Goal: Complete application form

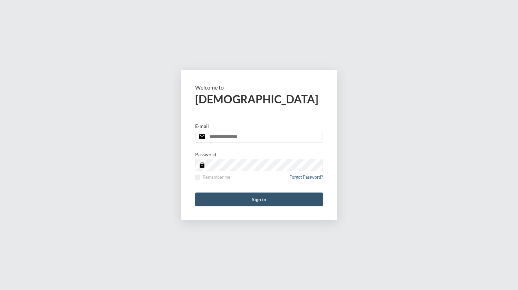
type input "**********"
click at [263, 201] on button "Sign in" at bounding box center [259, 199] width 128 height 14
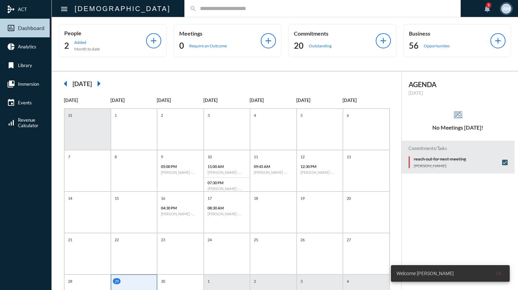
click at [196, 9] on input "text" at bounding box center [325, 9] width 259 height 6
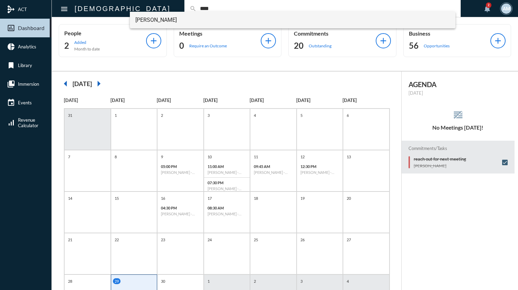
type input "****"
click at [146, 17] on span "[PERSON_NAME]" at bounding box center [292, 20] width 314 height 17
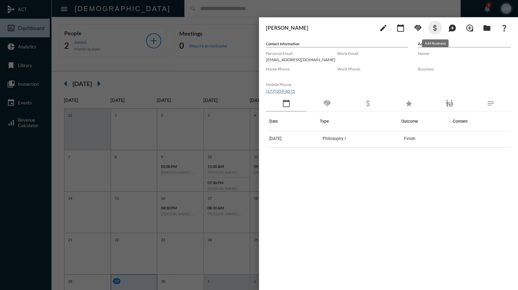
click at [434, 26] on mat-icon "attach_money" at bounding box center [435, 28] width 8 height 8
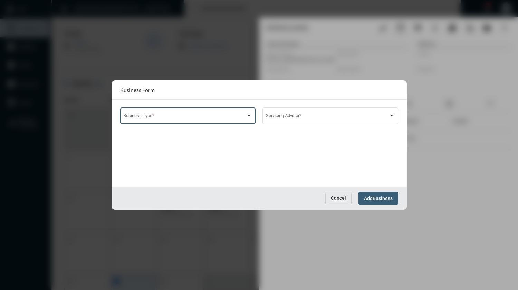
click at [245, 117] on span at bounding box center [184, 116] width 123 height 5
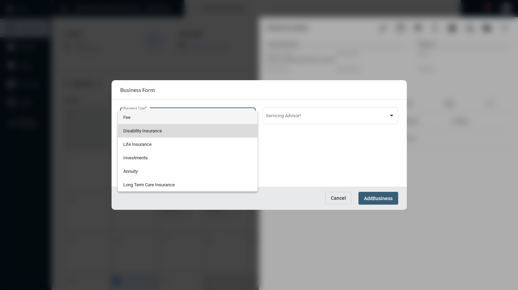
click at [163, 132] on span "Disability Insurance" at bounding box center [187, 130] width 129 height 13
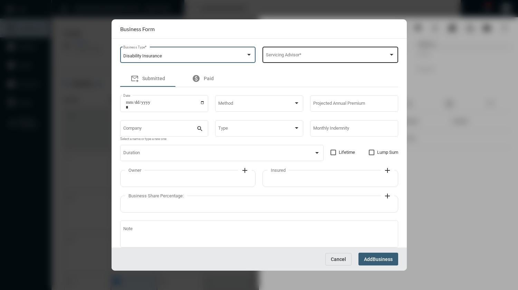
click at [305, 60] on div "Servicing Advisor *" at bounding box center [330, 55] width 129 height 18
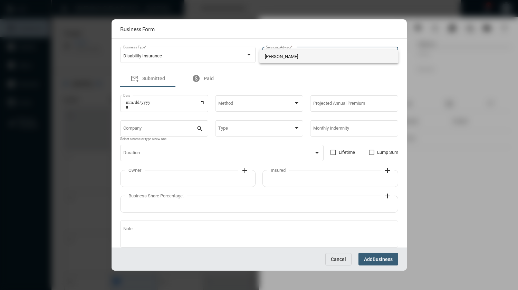
click at [291, 57] on span "[PERSON_NAME]" at bounding box center [329, 56] width 128 height 13
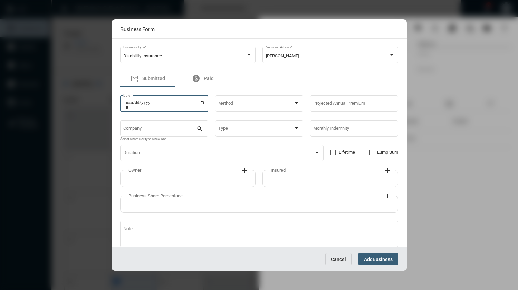
click at [202, 104] on input "Date" at bounding box center [165, 105] width 79 height 10
type input "**********"
click at [252, 104] on span at bounding box center [255, 104] width 75 height 5
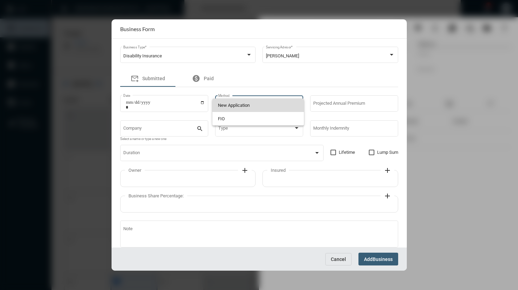
click at [245, 106] on span "New Application" at bounding box center [258, 104] width 81 height 13
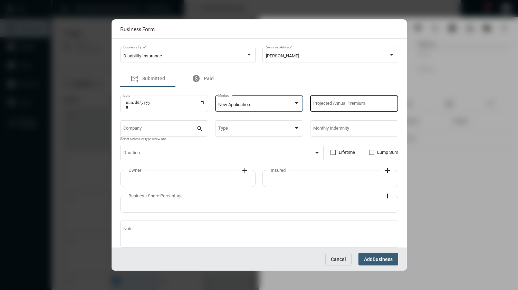
click at [337, 102] on input "Projected Annual Premium" at bounding box center [353, 104] width 81 height 5
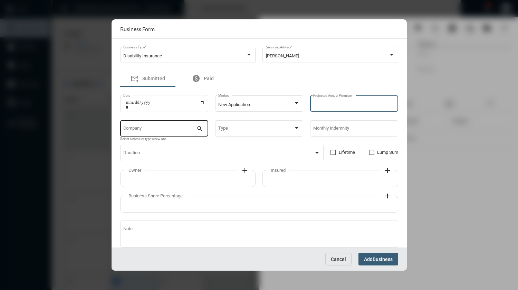
type input "****"
click at [176, 125] on div "Company" at bounding box center [159, 128] width 73 height 18
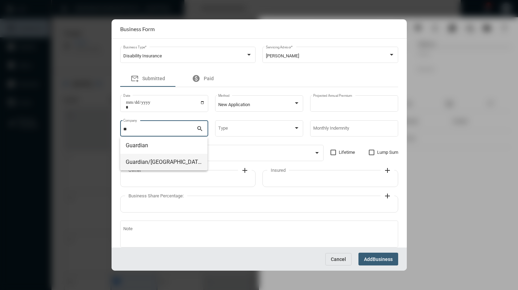
click at [165, 161] on span "Guardian/[GEOGRAPHIC_DATA]" at bounding box center [164, 162] width 76 height 17
type input "**********"
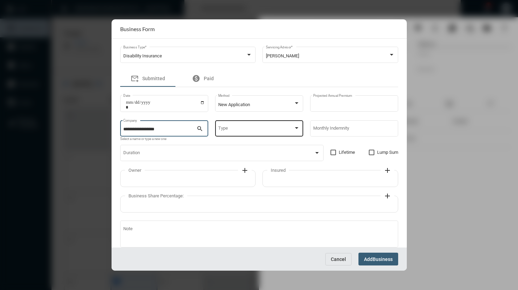
click at [243, 126] on div "Type" at bounding box center [258, 128] width 81 height 18
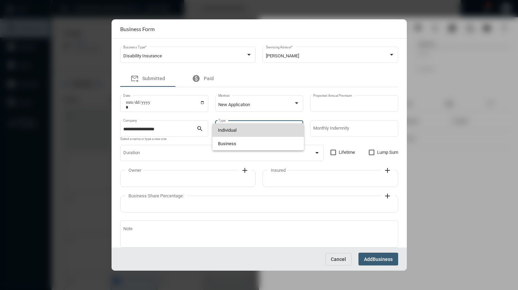
click at [228, 130] on span "Individual" at bounding box center [258, 129] width 81 height 13
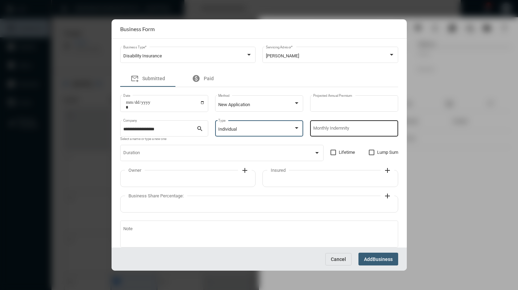
click at [353, 125] on div "Monthly Indemnity" at bounding box center [353, 128] width 81 height 18
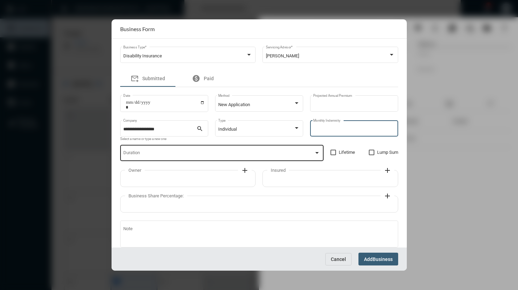
type input "*****"
click at [307, 152] on div "Duration" at bounding box center [221, 153] width 197 height 18
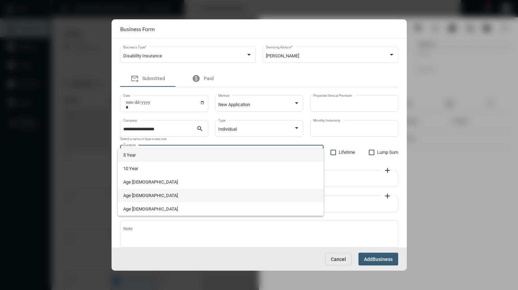
click at [141, 194] on span "Age [DEMOGRAPHIC_DATA]" at bounding box center [220, 194] width 194 height 13
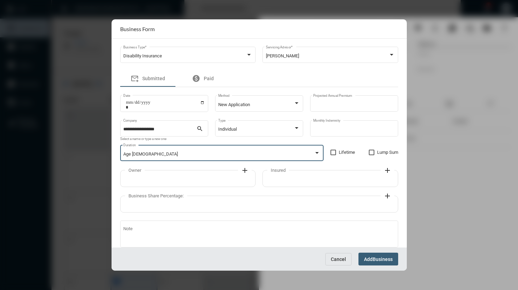
click at [314, 154] on div at bounding box center [317, 153] width 6 height 6
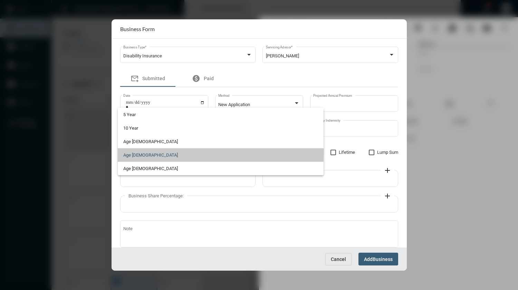
click at [139, 152] on span "Age [DEMOGRAPHIC_DATA]" at bounding box center [220, 154] width 194 height 13
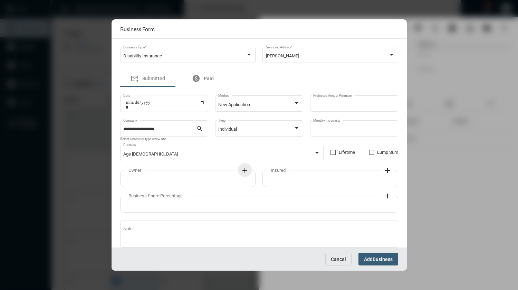
click at [245, 172] on mat-icon "add" at bounding box center [245, 170] width 8 height 8
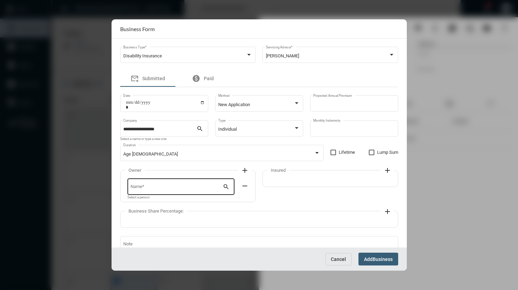
click at [187, 184] on div "Name *" at bounding box center [176, 186] width 92 height 18
click at [141, 203] on span "[PERSON_NAME]" at bounding box center [180, 203] width 95 height 17
type input "*********"
click at [324, 177] on div "Insured add" at bounding box center [330, 178] width 136 height 17
click at [385, 172] on mat-icon "add" at bounding box center [387, 170] width 8 height 8
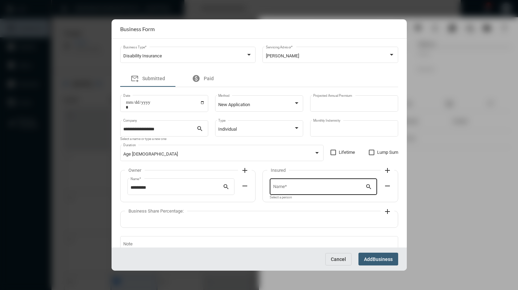
click at [305, 191] on div "Name *" at bounding box center [319, 186] width 92 height 18
click at [297, 201] on span "[PERSON_NAME]" at bounding box center [321, 203] width 95 height 17
type input "*********"
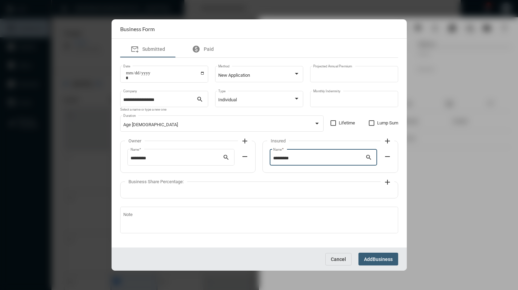
click at [386, 182] on mat-icon "add" at bounding box center [387, 182] width 8 height 8
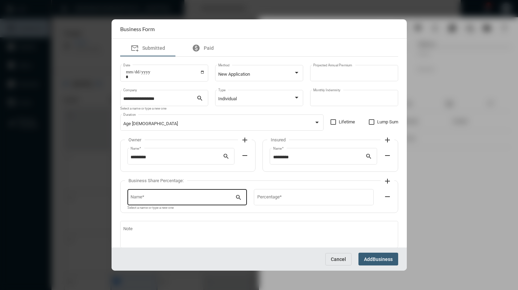
click at [222, 202] on div "Name *" at bounding box center [182, 196] width 105 height 18
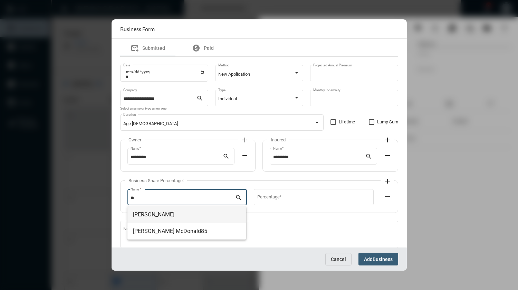
click at [180, 212] on span "[PERSON_NAME]" at bounding box center [187, 214] width 108 height 17
type input "**********"
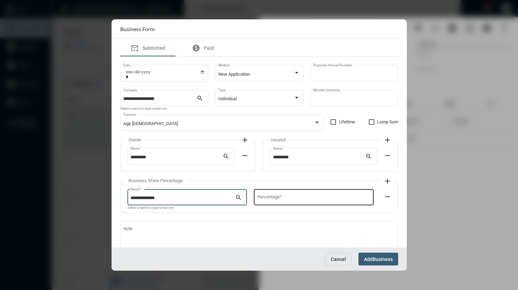
click at [271, 199] on input "Percentage *" at bounding box center [313, 197] width 113 height 5
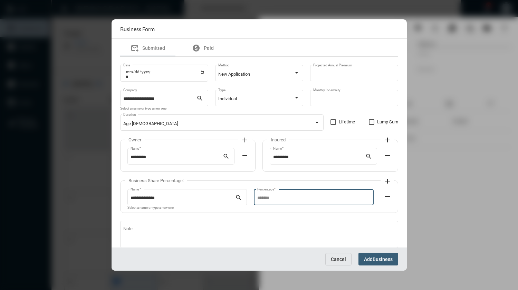
type input "**"
click at [386, 183] on mat-icon "add" at bounding box center [387, 181] width 8 height 8
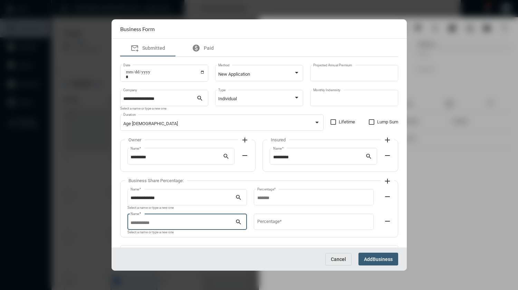
click at [206, 223] on input "Name *" at bounding box center [182, 222] width 105 height 5
click at [173, 238] on span "[PERSON_NAME]" at bounding box center [187, 239] width 108 height 17
type input "**********"
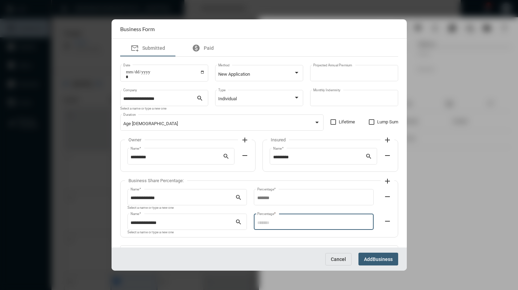
click at [265, 223] on input "Percentage *" at bounding box center [313, 222] width 113 height 5
type input "*"
click at [387, 180] on mat-icon "add" at bounding box center [387, 181] width 8 height 8
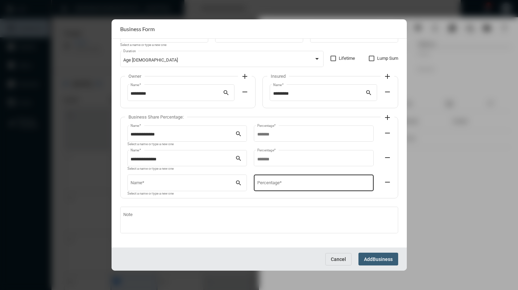
scroll to position [96, 0]
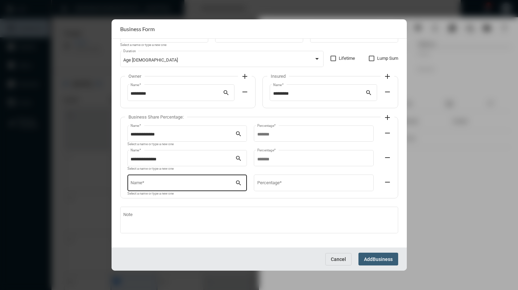
click at [187, 185] on input "Name *" at bounding box center [182, 183] width 105 height 5
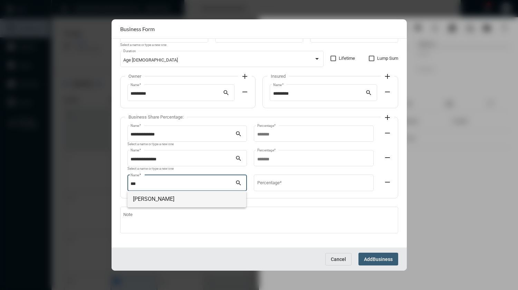
click at [164, 199] on span "[PERSON_NAME]" at bounding box center [187, 199] width 108 height 17
type input "**********"
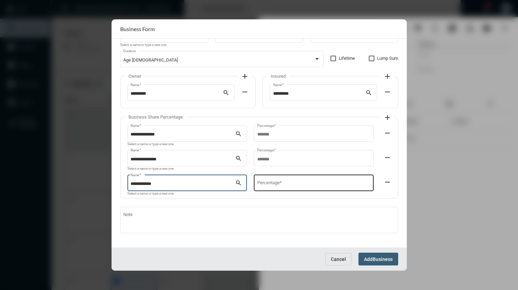
click at [264, 182] on input "Percentage *" at bounding box center [313, 183] width 113 height 5
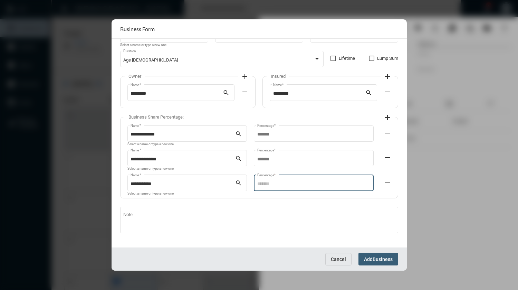
type input "*"
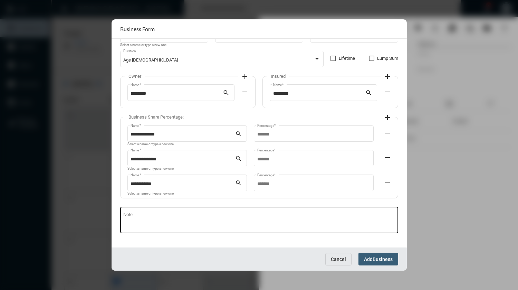
click at [249, 211] on div "Note" at bounding box center [258, 219] width 271 height 28
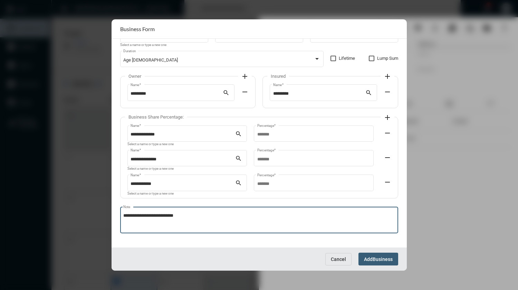
type textarea "**********"
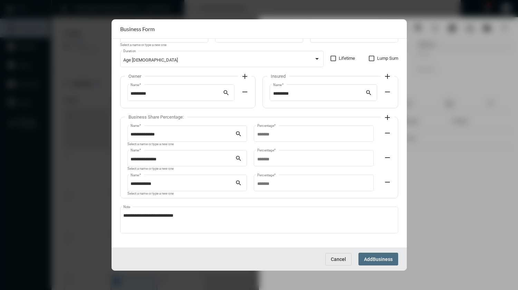
click at [373, 256] on span "Business" at bounding box center [382, 259] width 20 height 6
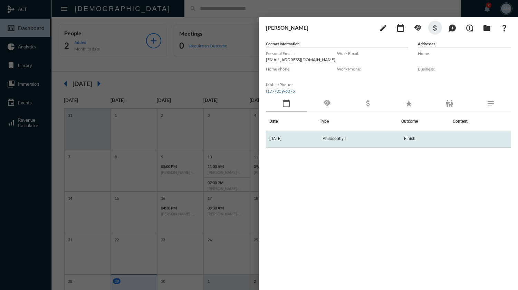
click at [344, 145] on td "Philosophy I" at bounding box center [360, 139] width 81 height 17
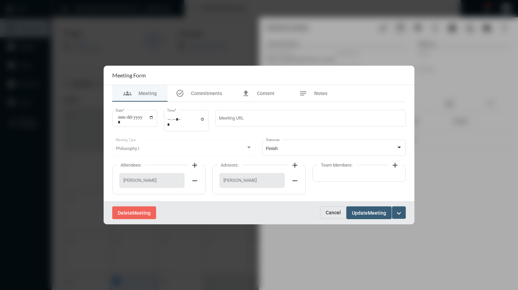
click at [251, 148] on div at bounding box center [249, 148] width 6 height 6
click at [334, 214] on span "Cancel" at bounding box center [332, 212] width 15 height 6
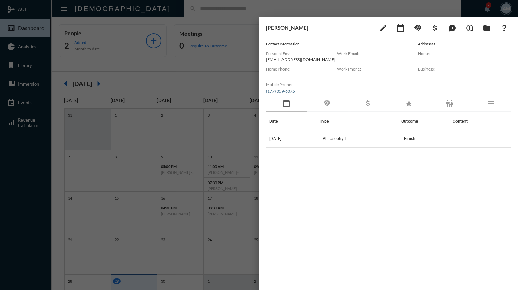
click at [220, 10] on div at bounding box center [259, 145] width 518 height 290
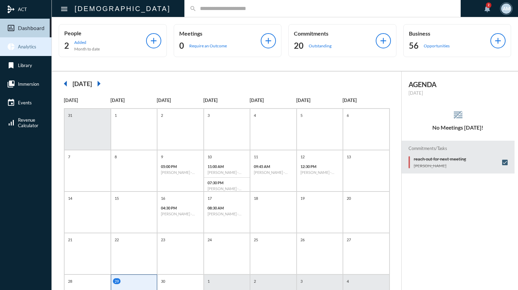
click at [33, 44] on span "Analytics" at bounding box center [27, 47] width 18 height 6
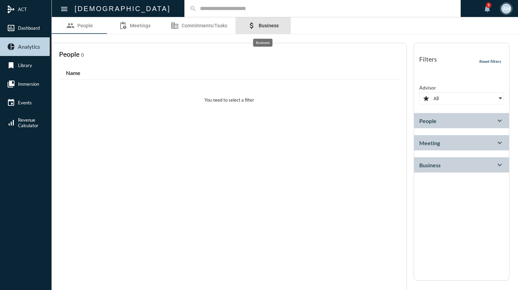
click at [268, 25] on span "Business" at bounding box center [268, 26] width 20 height 6
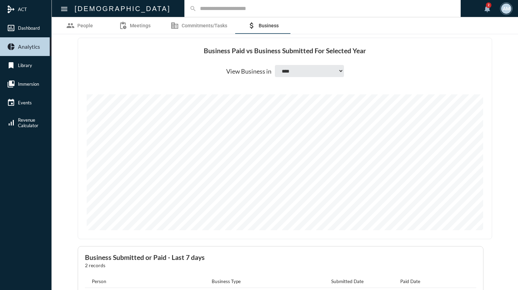
scroll to position [203, 0]
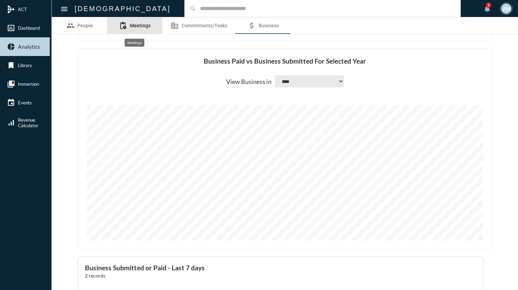
click at [137, 28] on link "pending_actions Meetings" at bounding box center [134, 25] width 55 height 17
select select
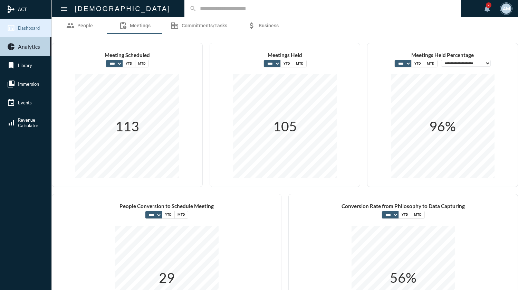
click at [31, 30] on span "Dashboard" at bounding box center [29, 28] width 22 height 6
